Goal: Find specific page/section: Find specific page/section

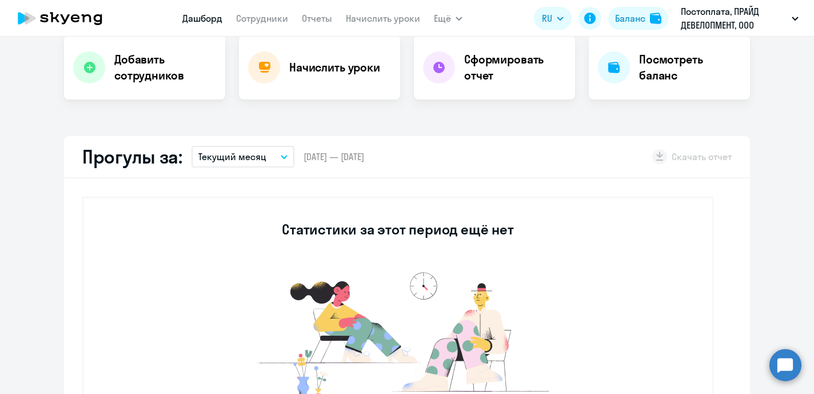
select select "30"
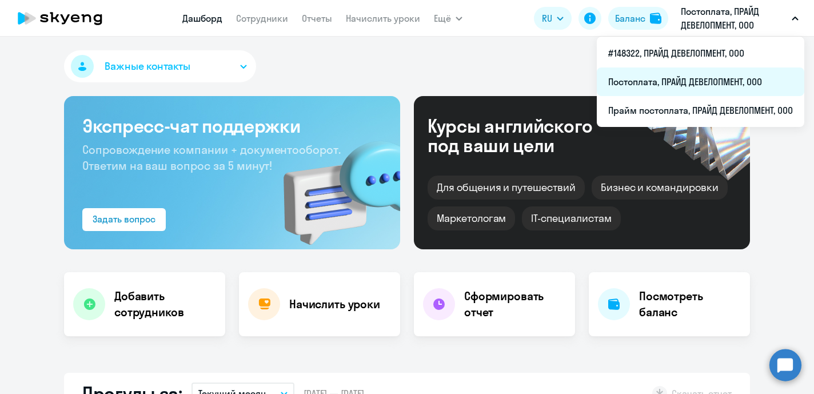
click at [684, 78] on li "Постоплата, ПРАЙД ДЕВЕЛОПМЕНТ, ООО" at bounding box center [699, 81] width 207 height 29
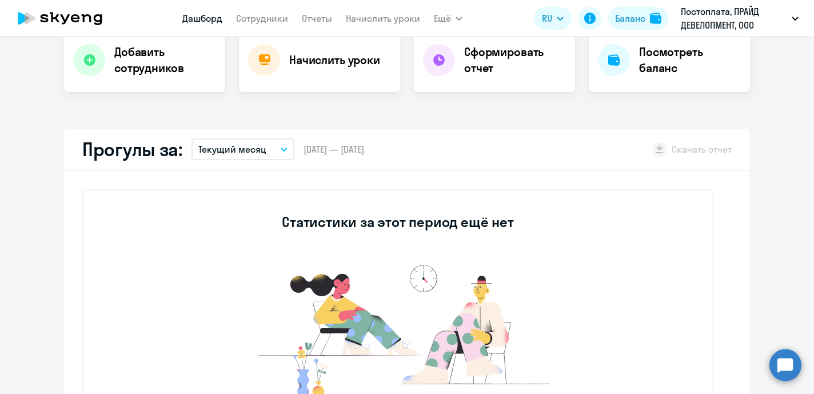
select select "30"
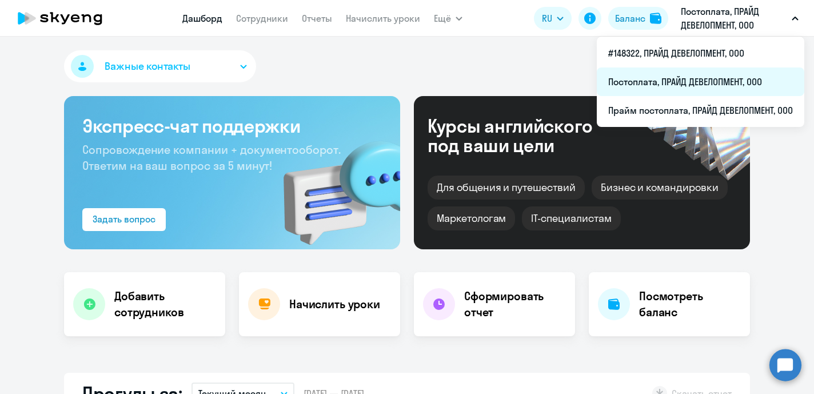
click at [703, 81] on li "Постоплата, ПРАЙД ДЕВЕЛОПМЕНТ, ООО" at bounding box center [699, 81] width 207 height 29
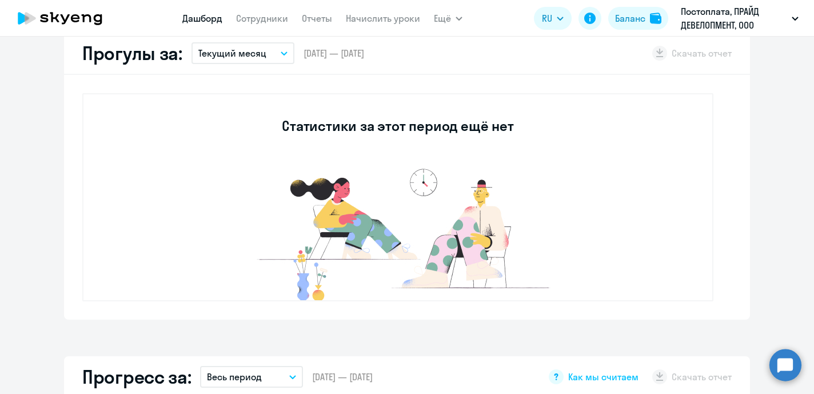
select select "30"
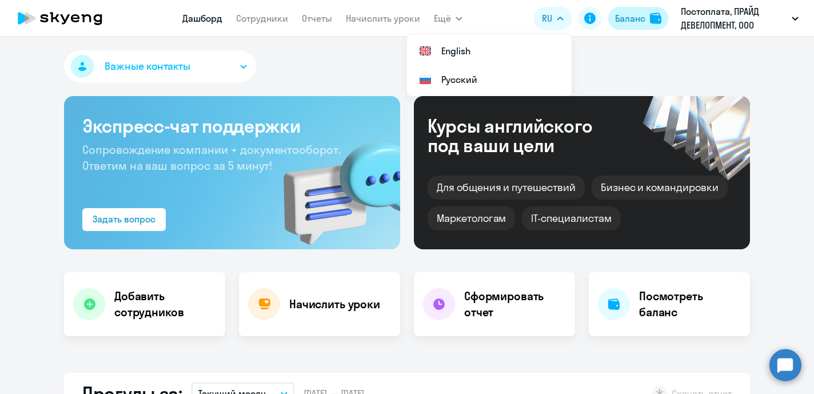
click at [625, 17] on div "Баланс" at bounding box center [630, 18] width 30 height 14
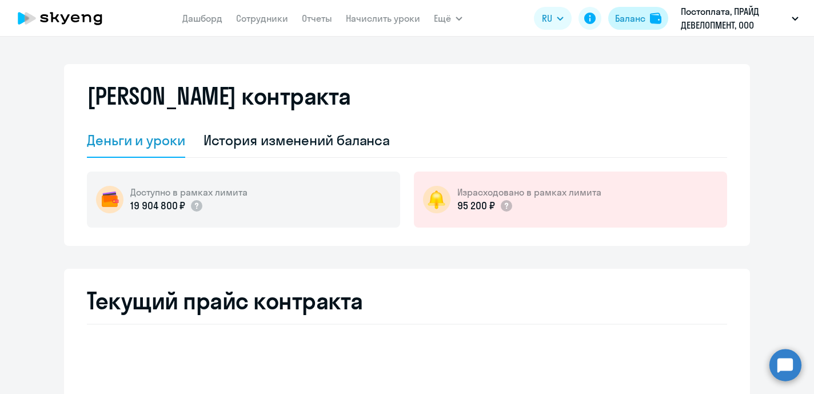
select select "english_adult_not_native_speaker"
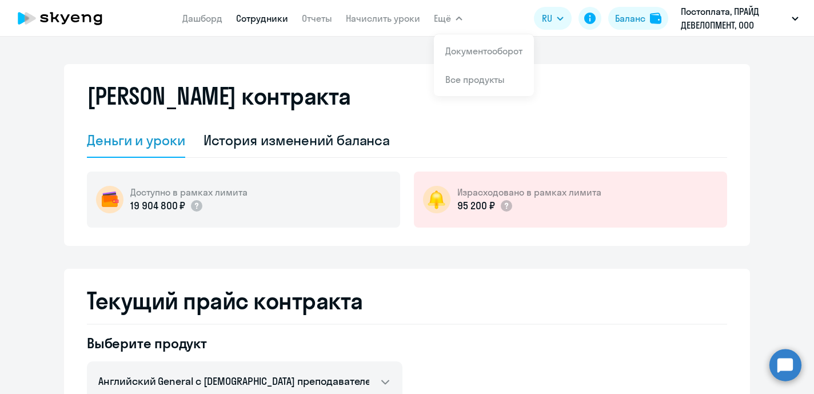
click at [241, 19] on link "Сотрудники" at bounding box center [262, 18] width 52 height 11
select select "30"
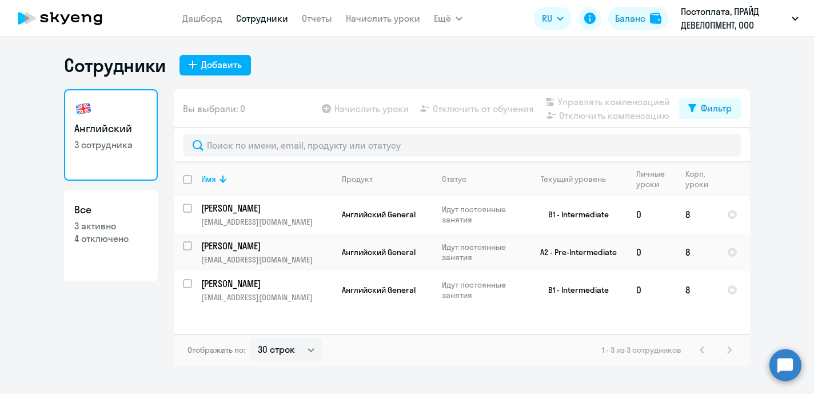
click at [410, 53] on div "Сотрудники Добавить Английский 3 сотрудника Все 3 активно 4 отключено Вы выбрал…" at bounding box center [407, 215] width 814 height 357
